Goal: Communication & Community: Participate in discussion

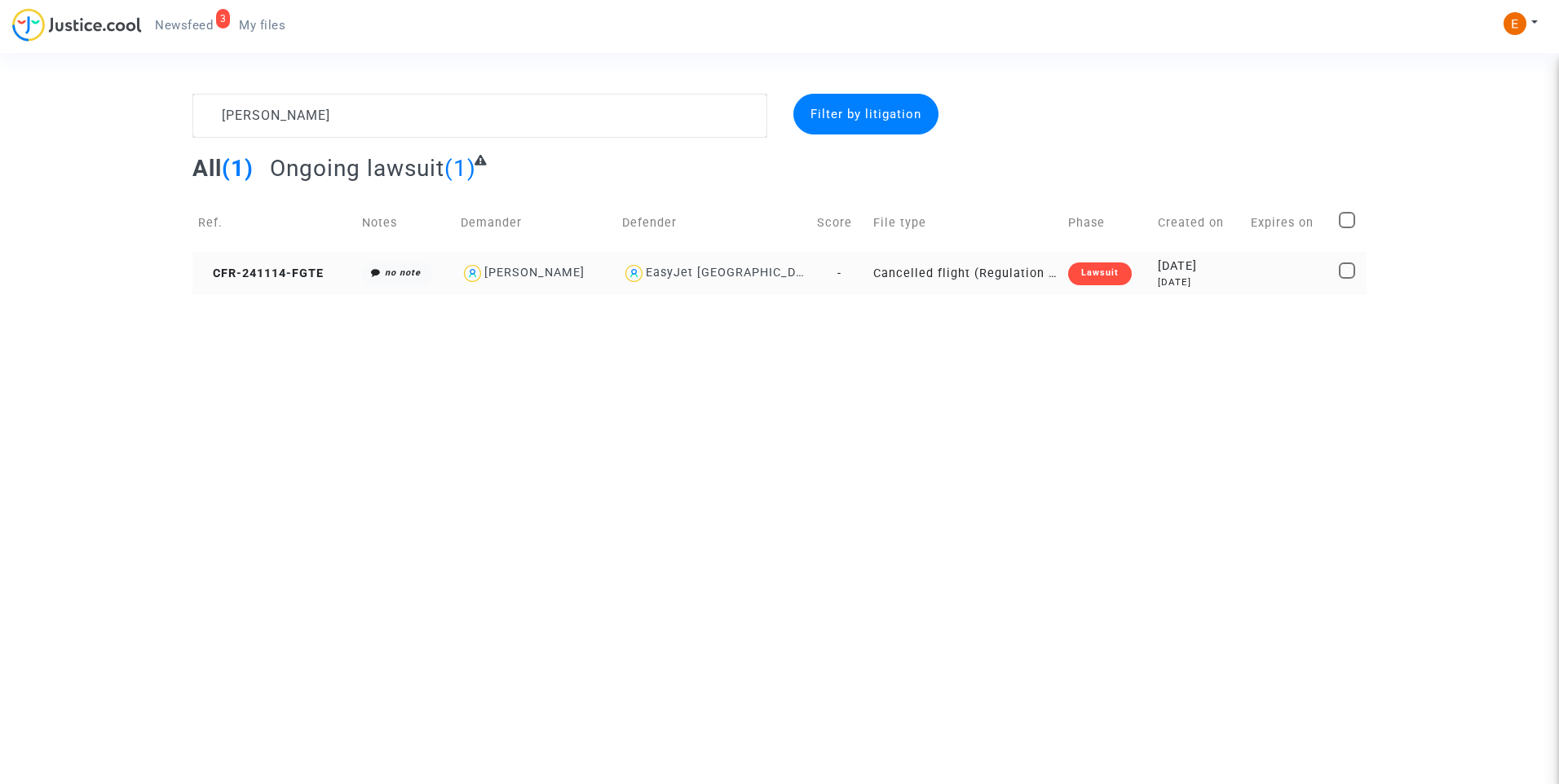
type textarea "[PERSON_NAME]"
click at [1106, 277] on div "Lawsuit" at bounding box center [1099, 274] width 64 height 23
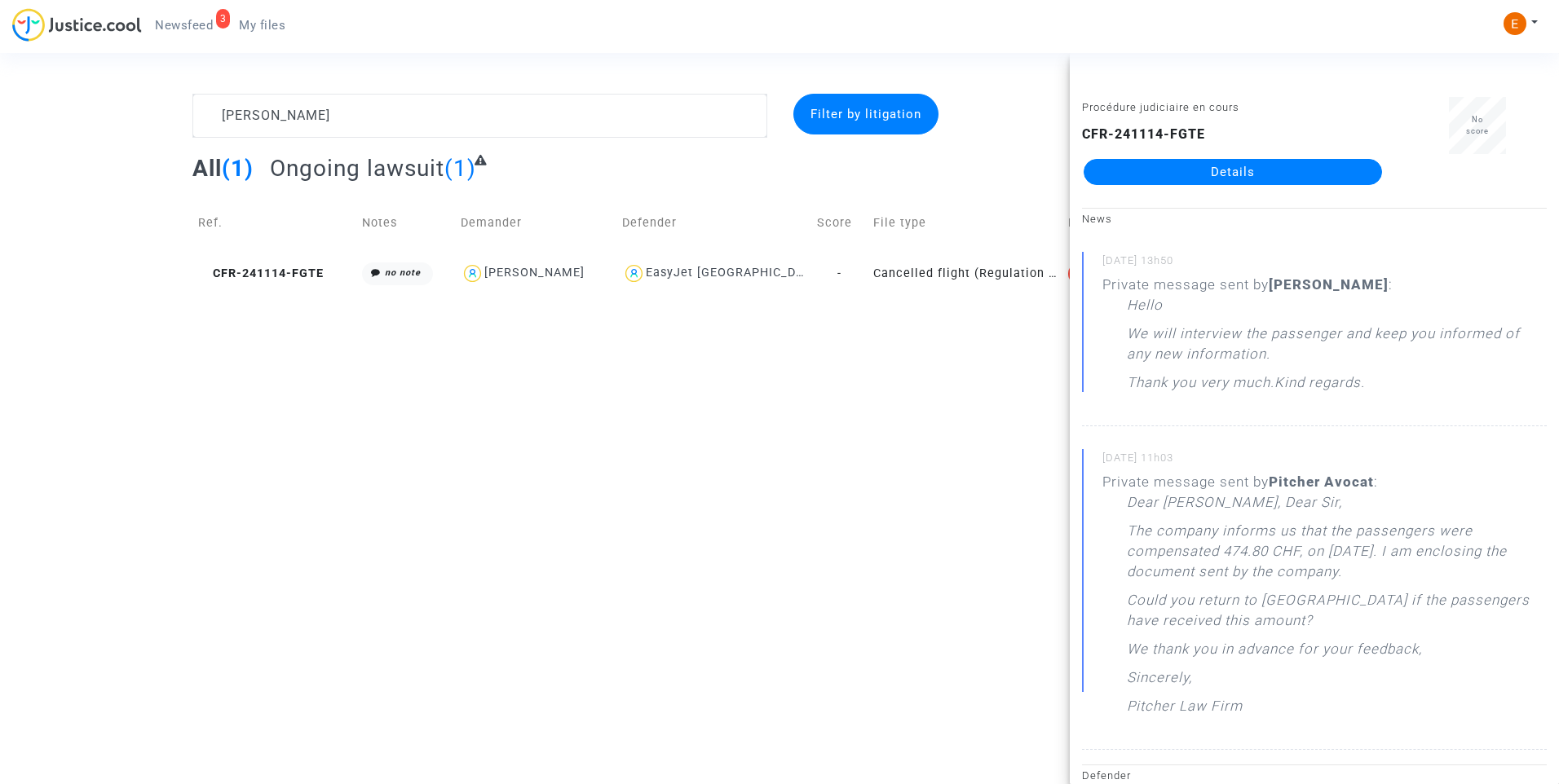
click at [1221, 181] on link "Details" at bounding box center [1233, 172] width 299 height 26
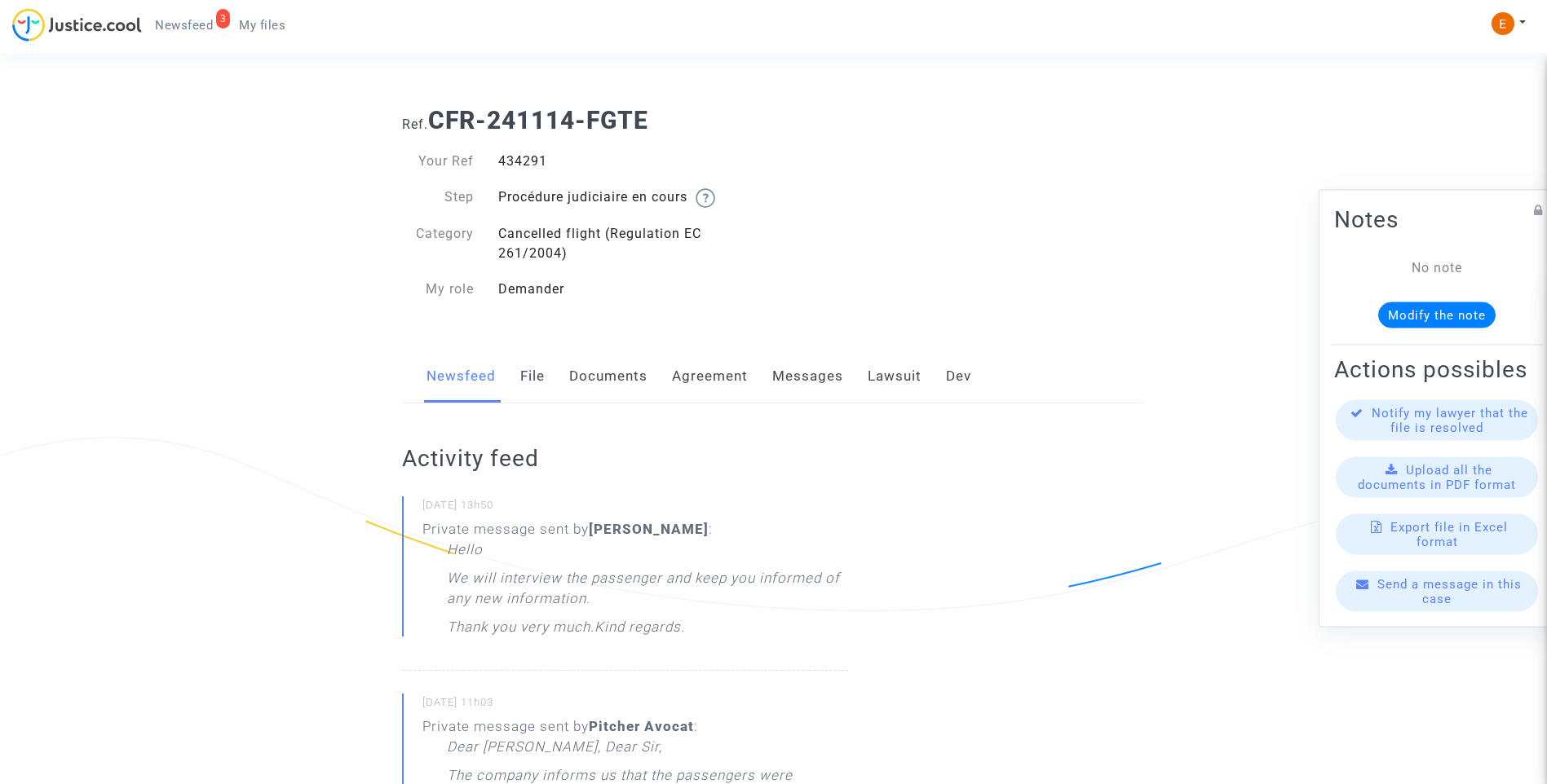
click at [829, 372] on link "Messages" at bounding box center [807, 376] width 71 height 54
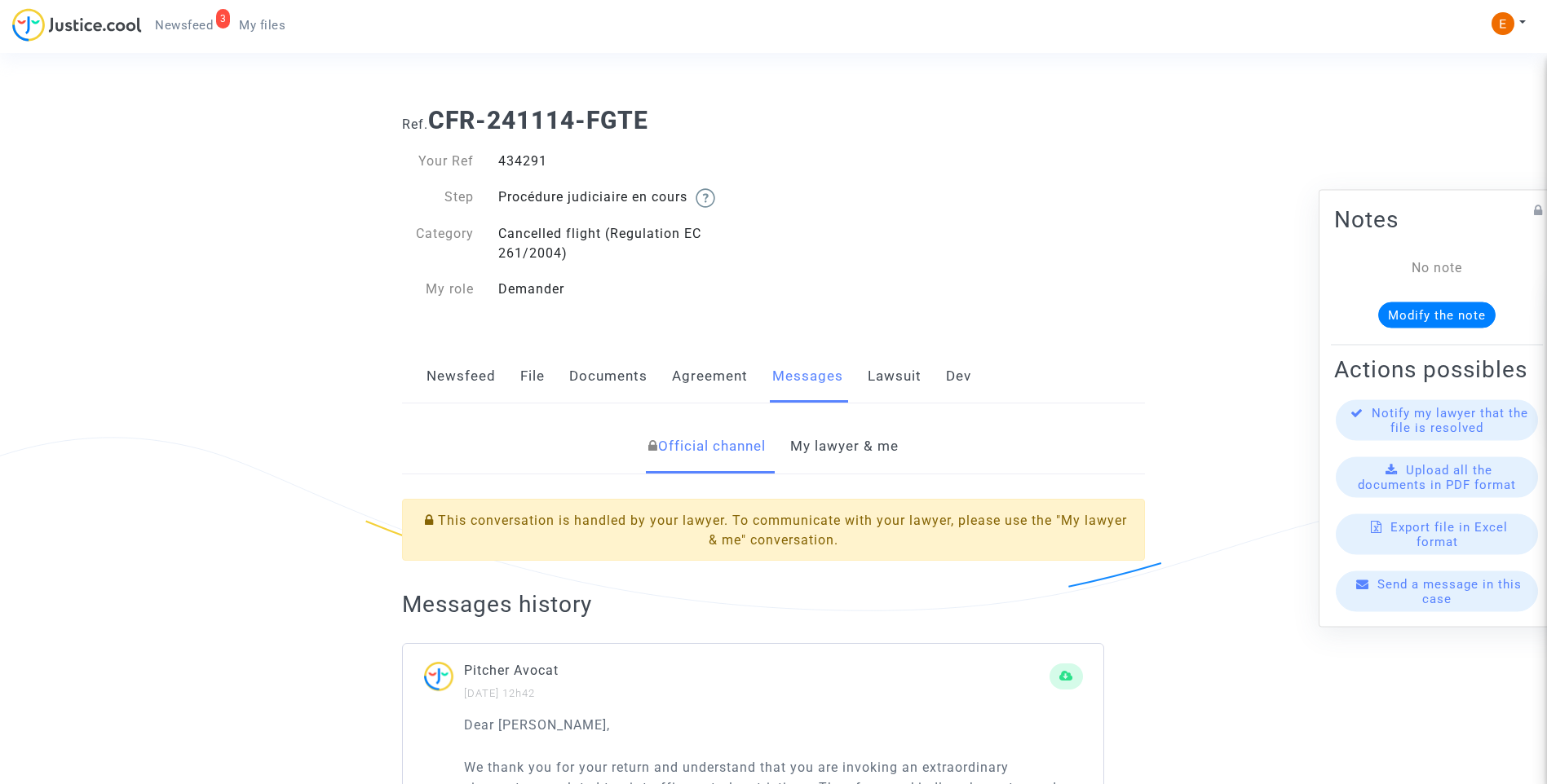
click at [862, 439] on link "My lawyer & me" at bounding box center [844, 447] width 108 height 54
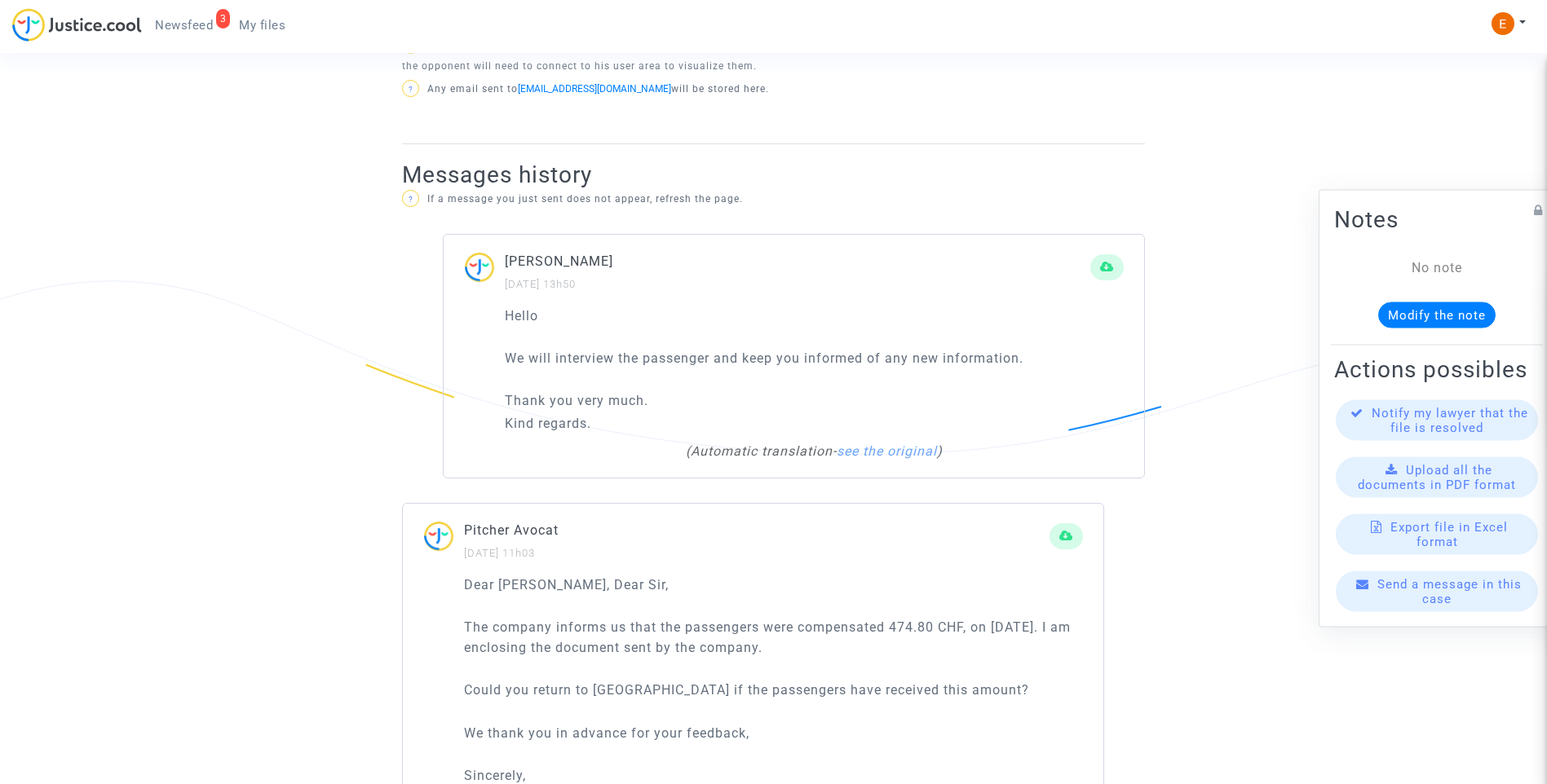
scroll to position [570, 0]
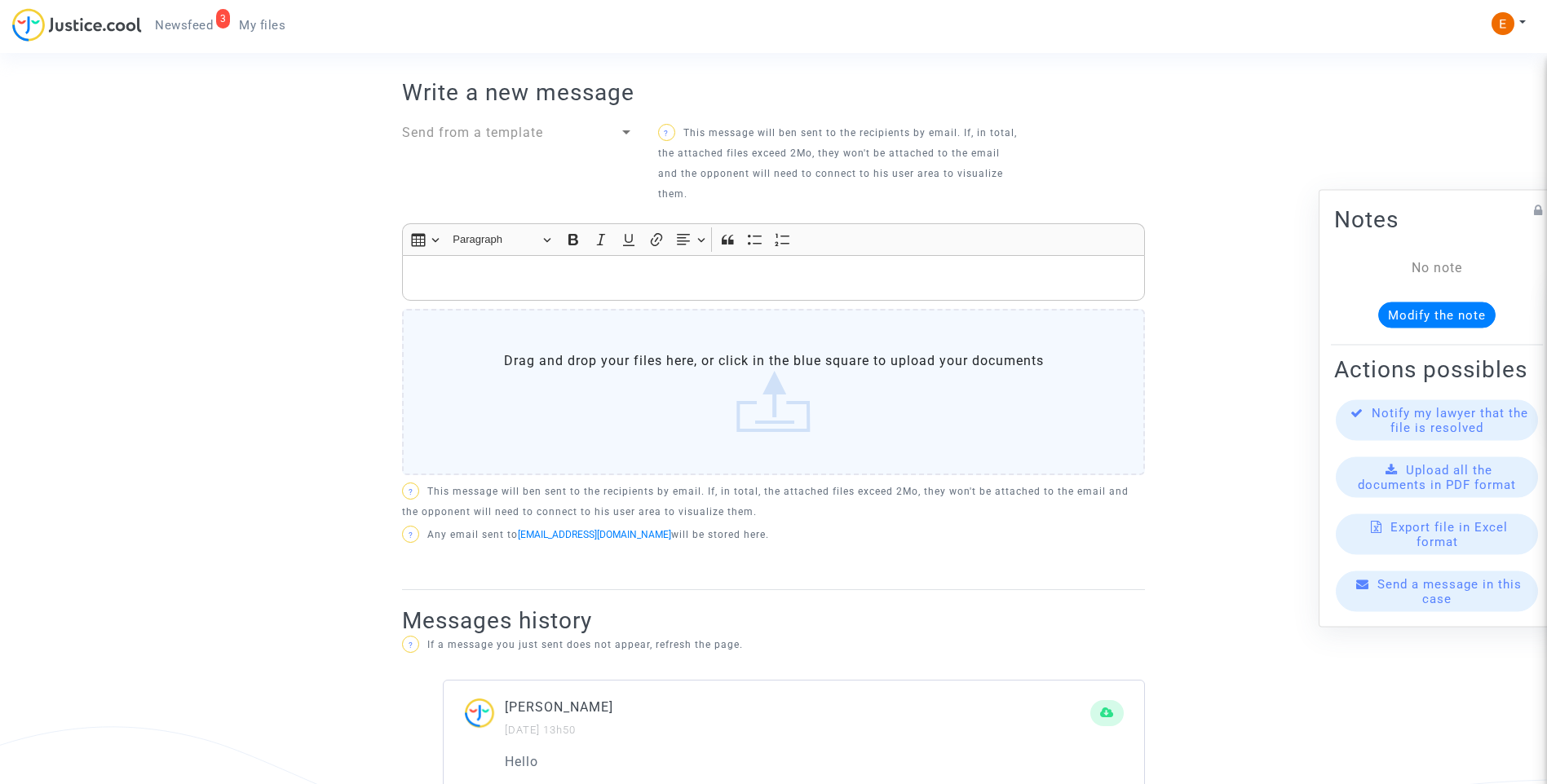
click at [718, 279] on p "Rich Text Editor, main" at bounding box center [774, 278] width 725 height 21
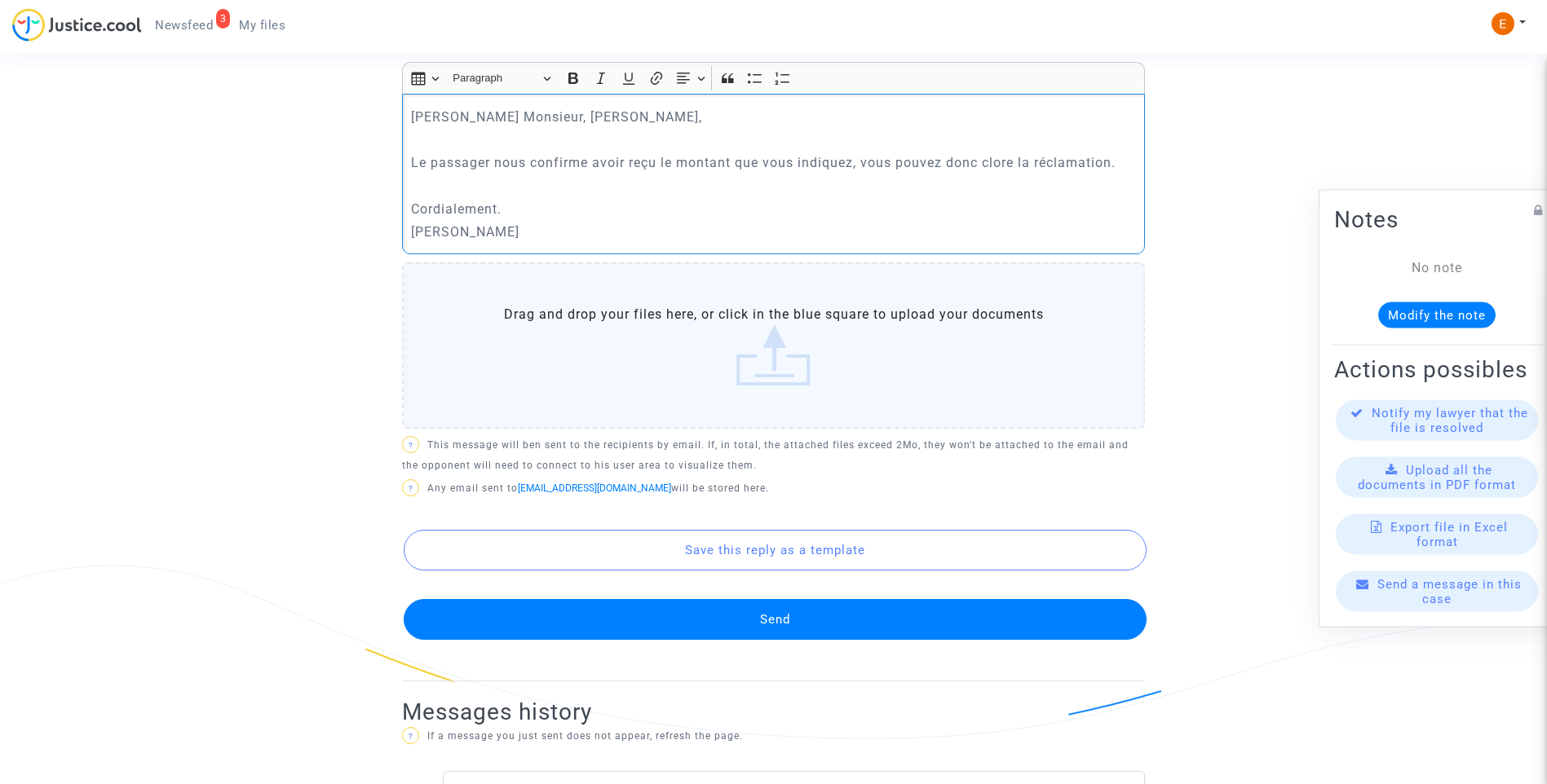
scroll to position [734, 0]
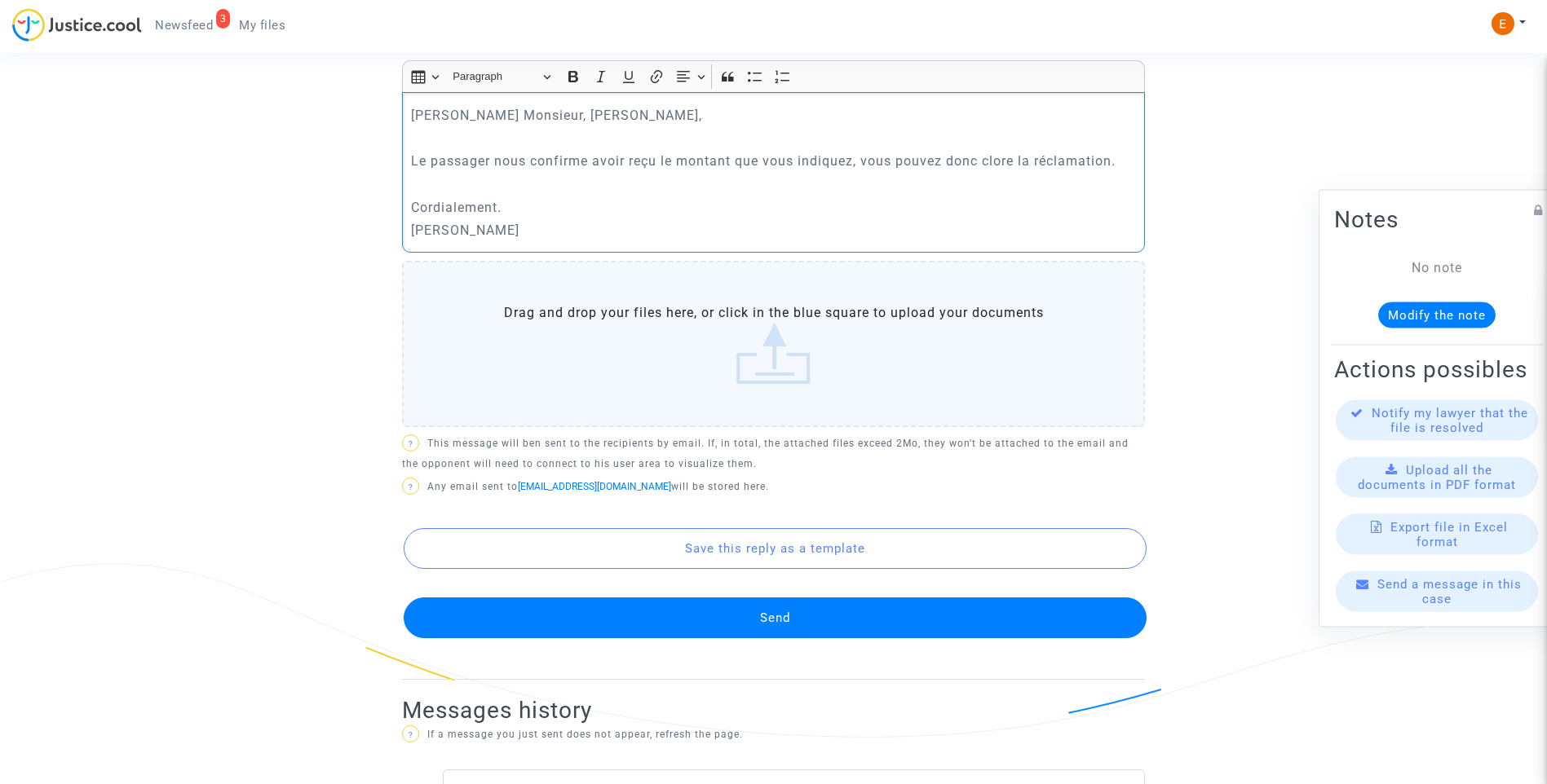
click at [783, 605] on button "Send" at bounding box center [774, 618] width 743 height 41
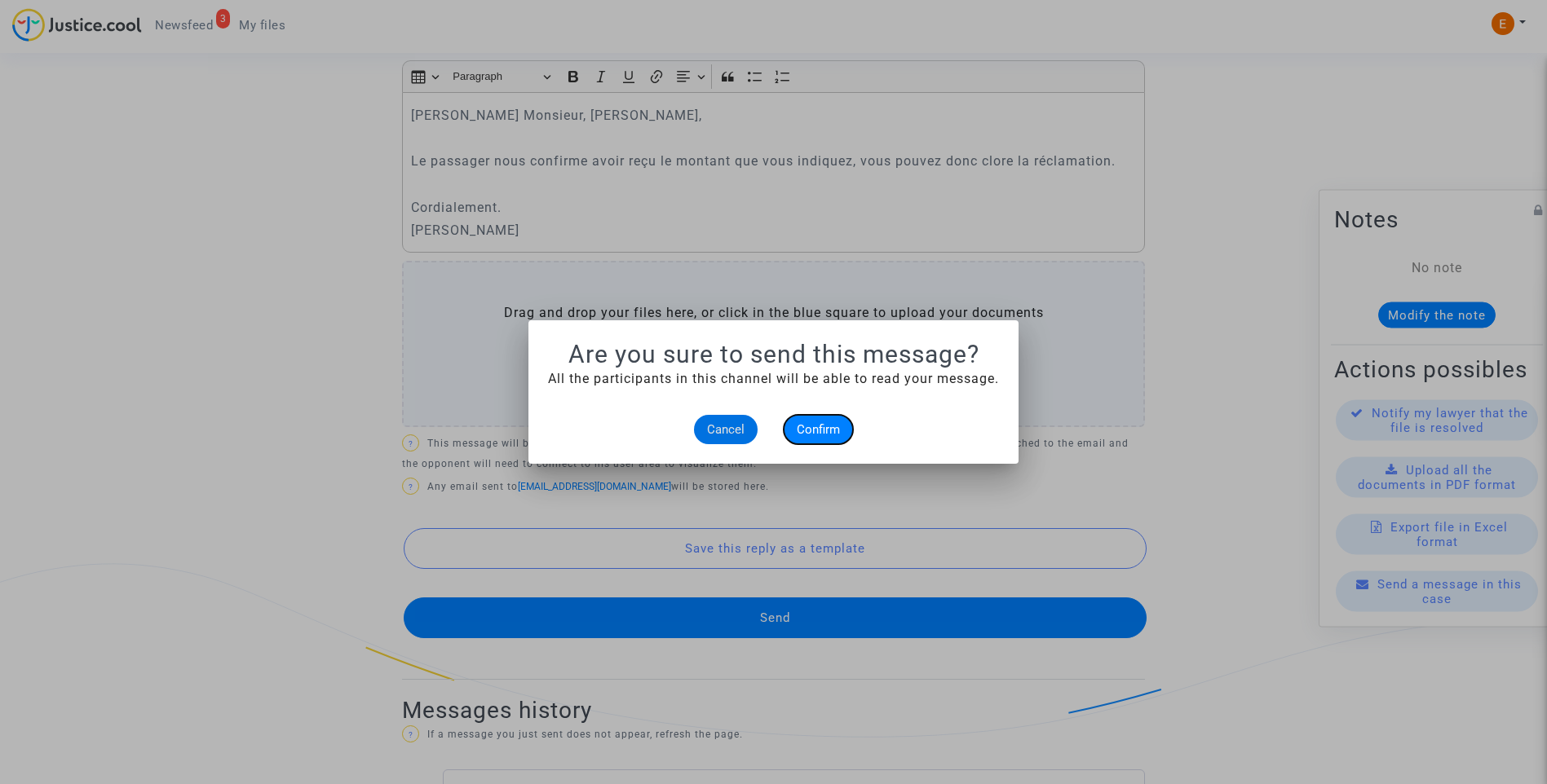
click at [812, 432] on span "Confirm" at bounding box center [818, 429] width 43 height 14
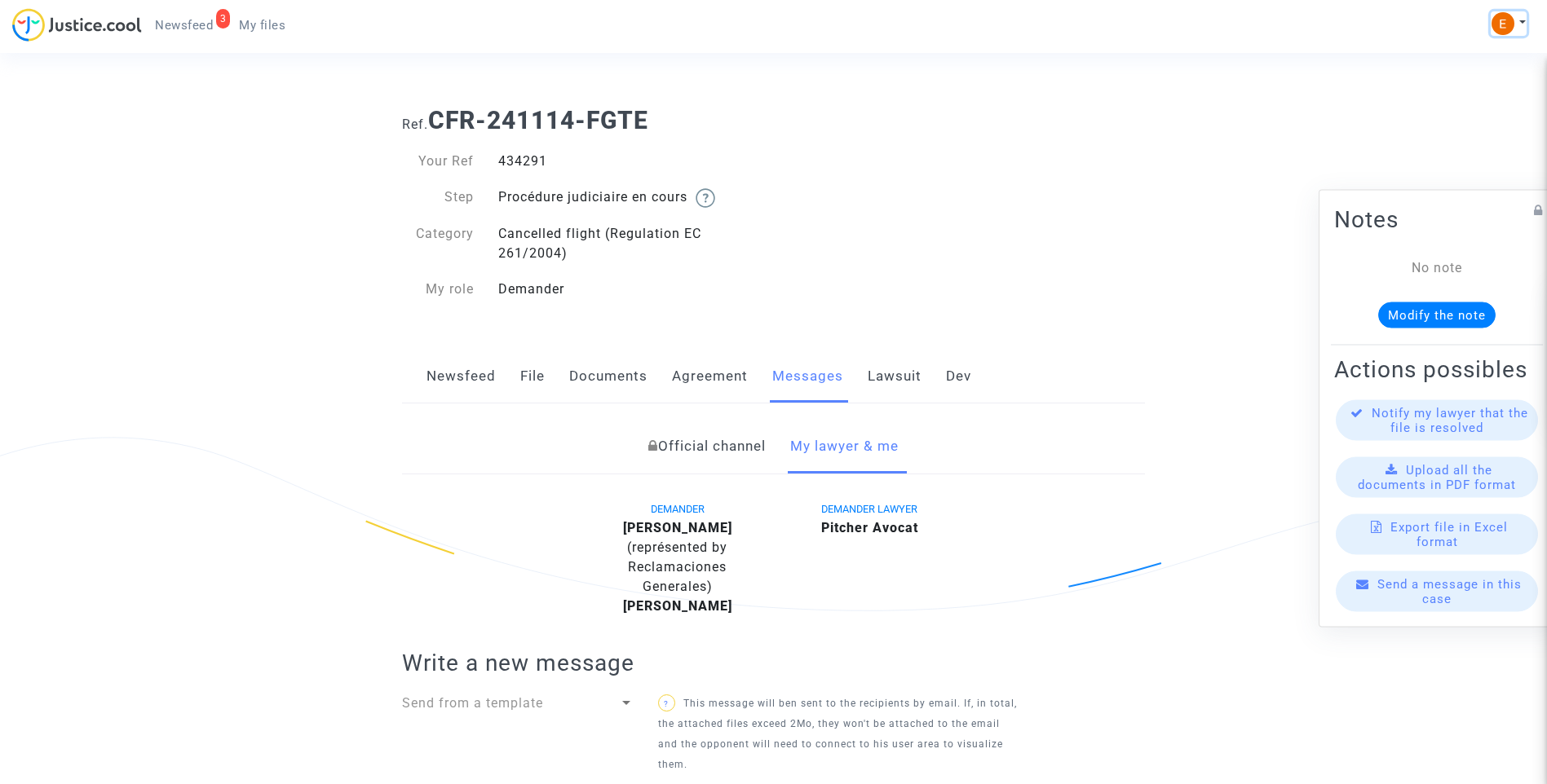
click at [1525, 23] on button at bounding box center [1509, 23] width 36 height 24
click at [1503, 30] on img at bounding box center [1503, 24] width 23 height 23
click at [1514, 15] on button at bounding box center [1509, 23] width 36 height 24
click at [1444, 82] on link "Settings" at bounding box center [1461, 83] width 129 height 26
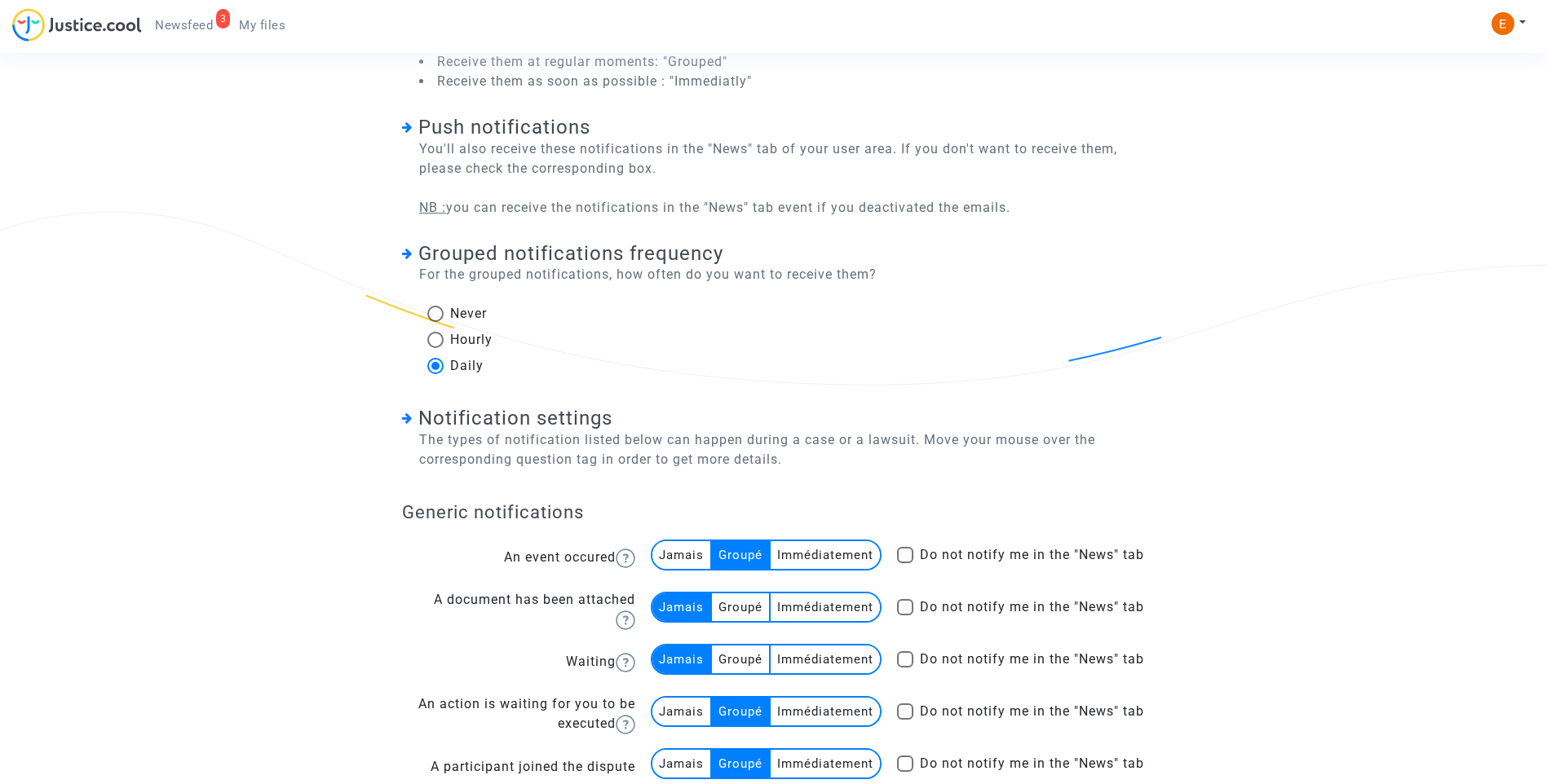
scroll to position [4, 0]
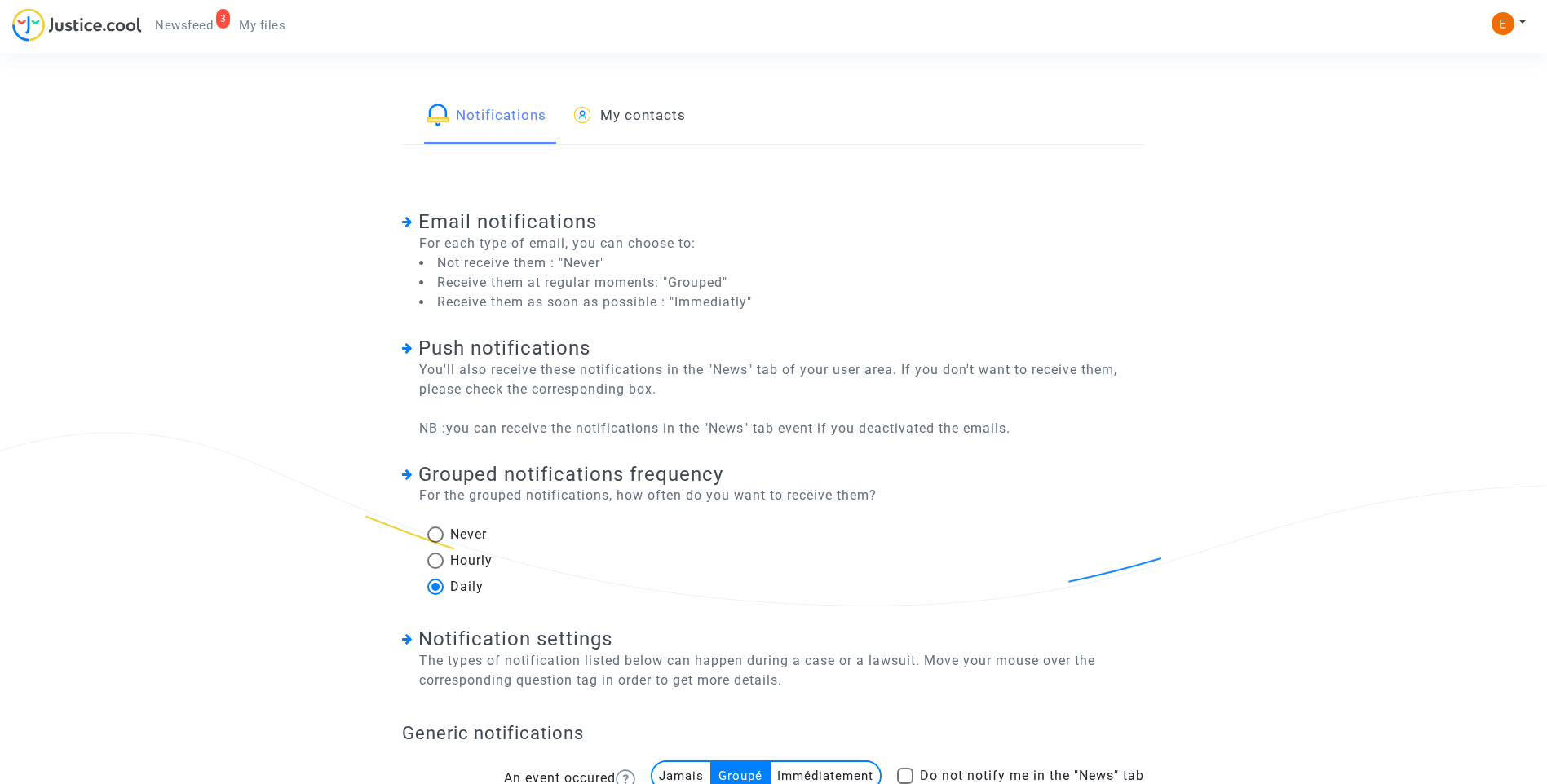
click at [641, 107] on link "My contacts" at bounding box center [628, 116] width 115 height 55
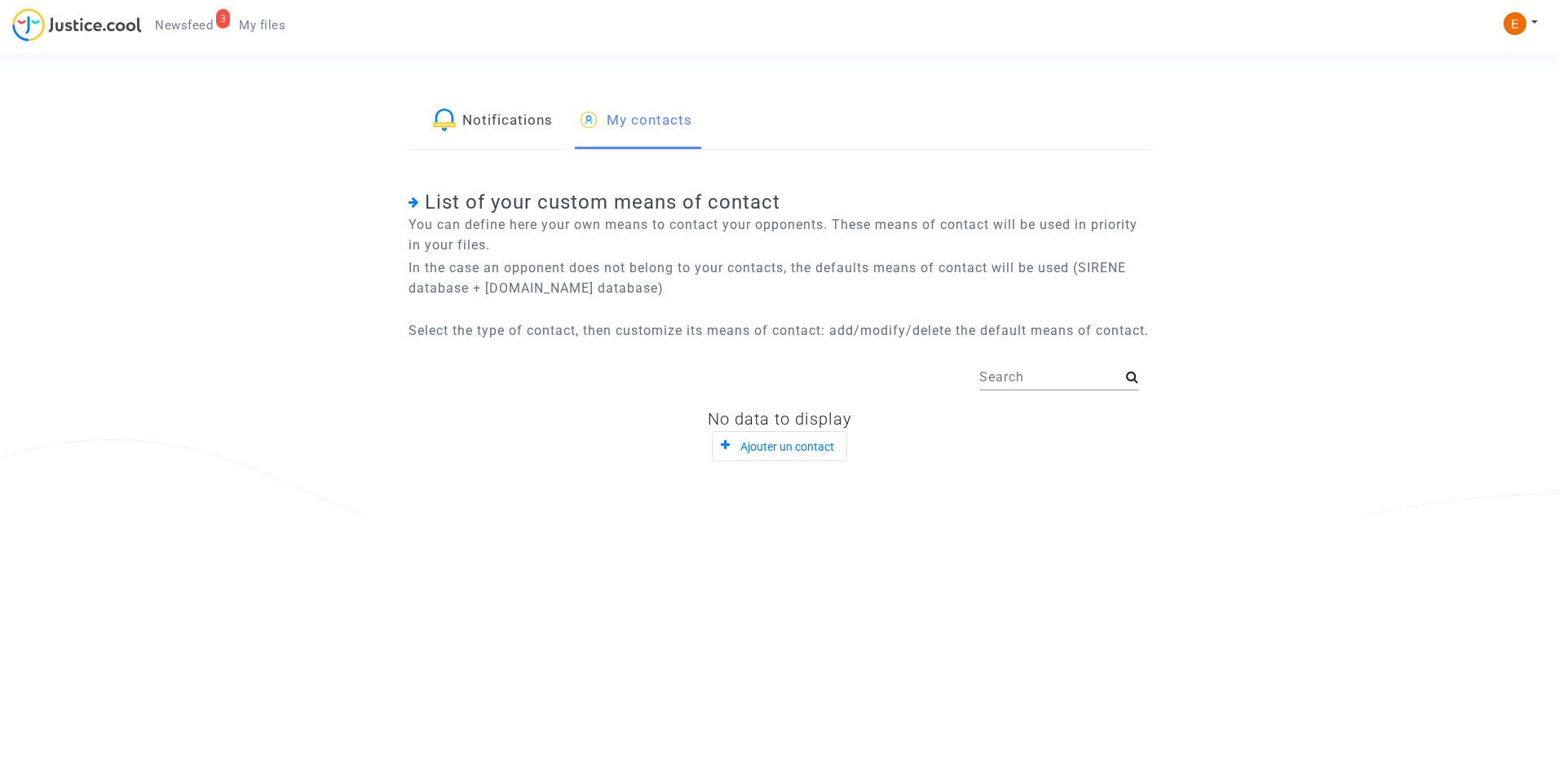
click at [210, 21] on span "Newsfeed" at bounding box center [183, 25] width 58 height 14
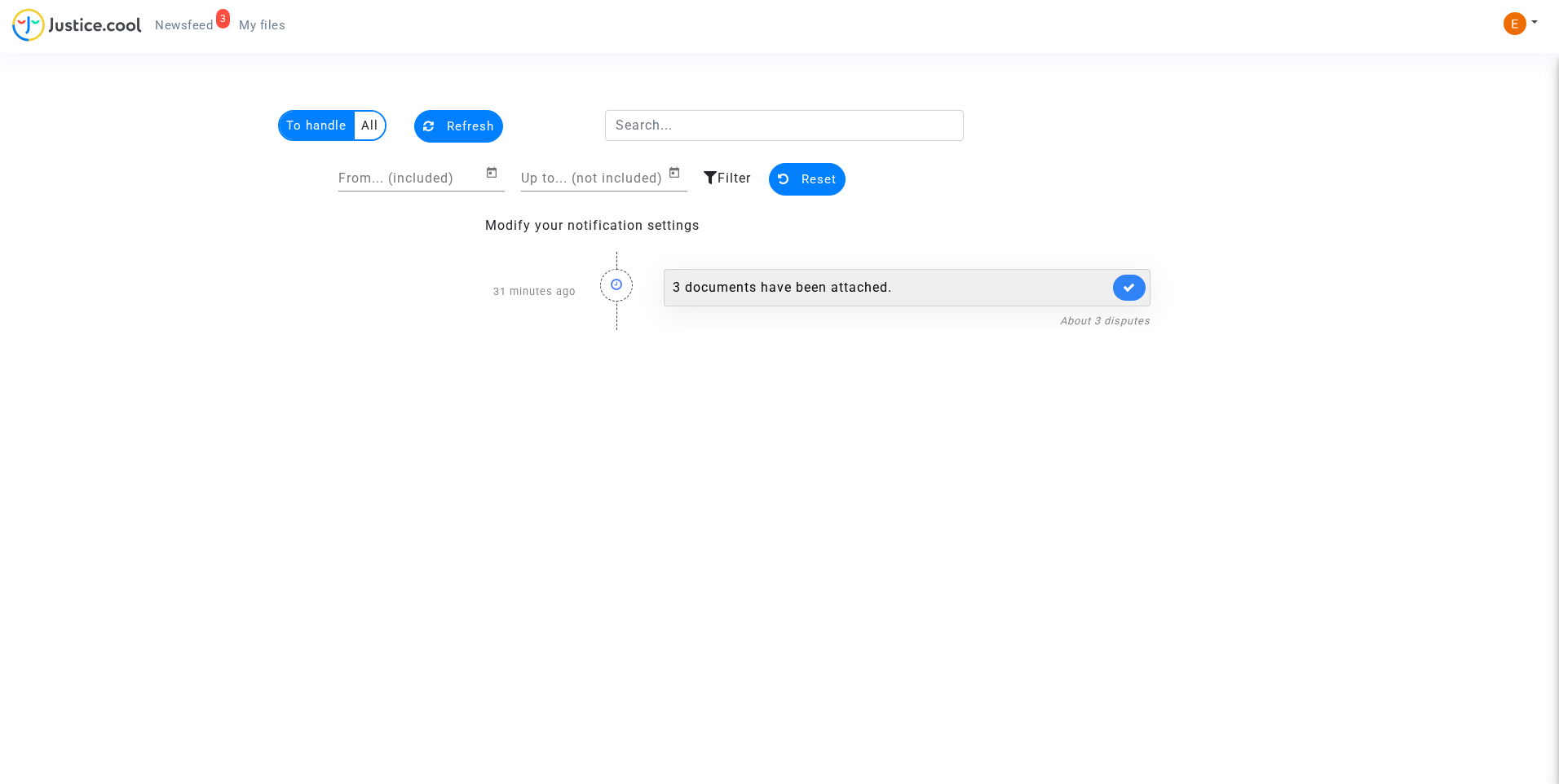
click at [862, 284] on div "3 documents have been attached." at bounding box center [891, 288] width 436 height 20
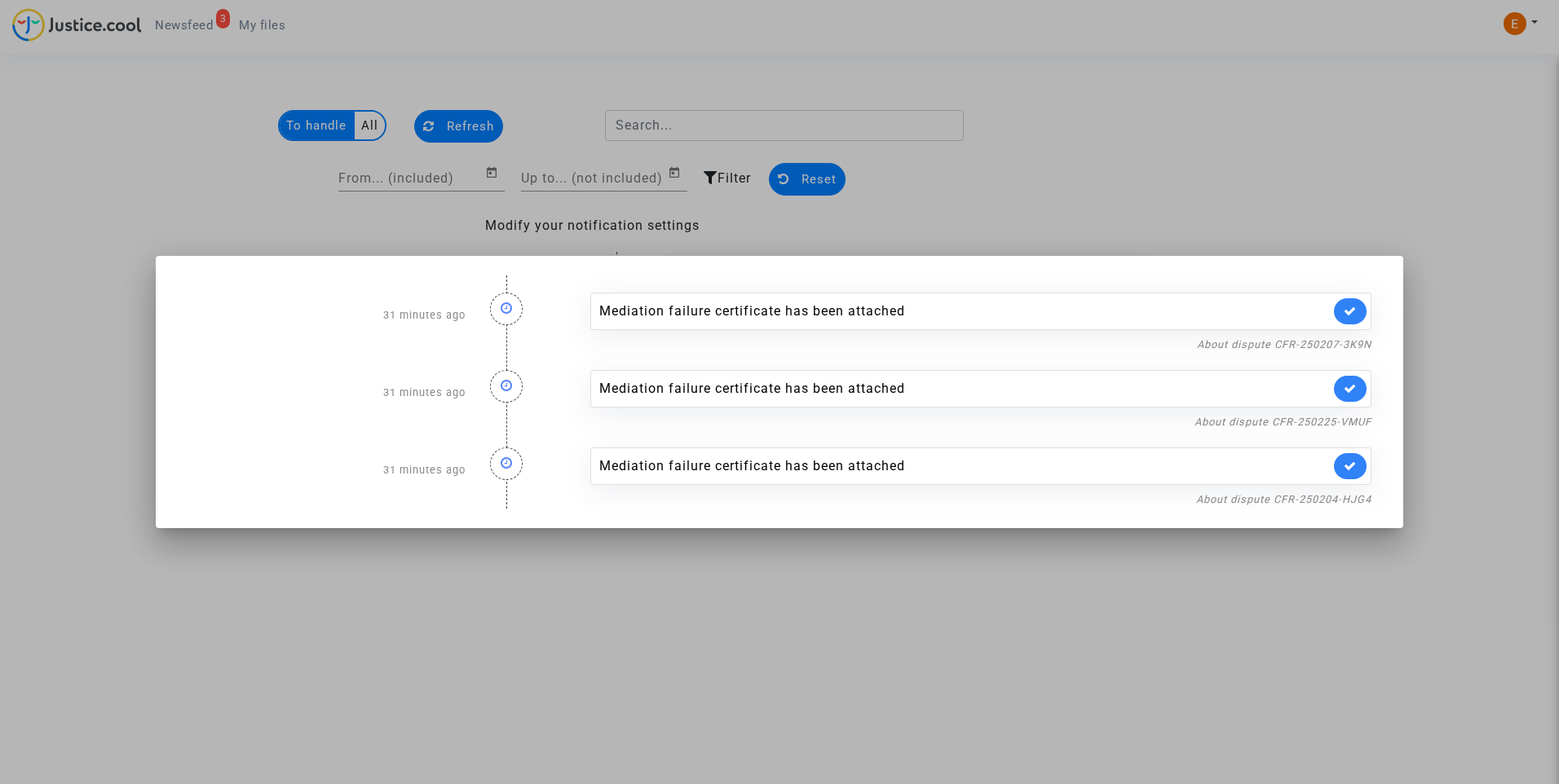
click at [1099, 139] on div at bounding box center [779, 392] width 1559 height 784
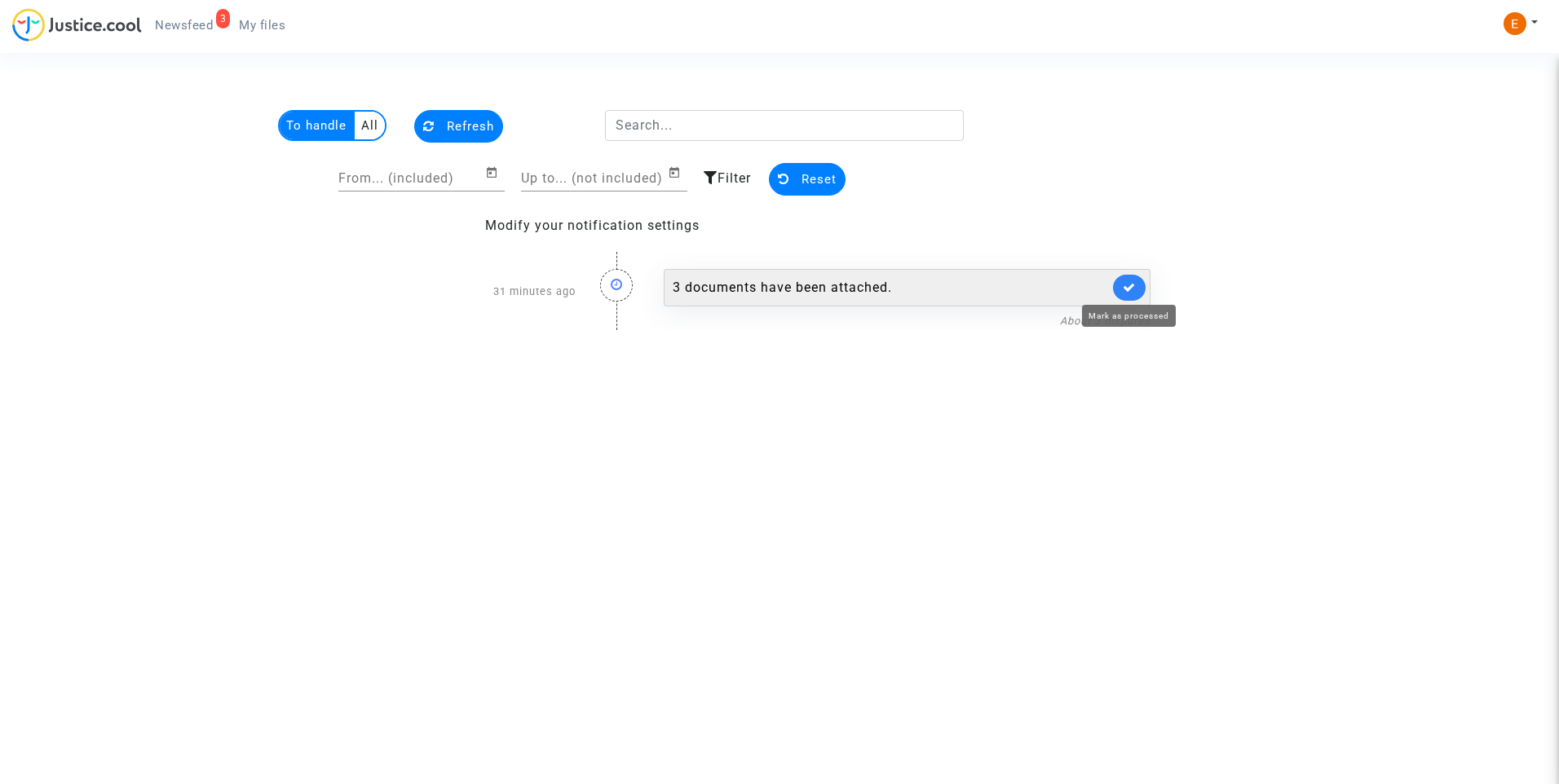
click at [1134, 288] on icon at bounding box center [1130, 288] width 13 height 13
